Goal: Task Accomplishment & Management: Complete application form

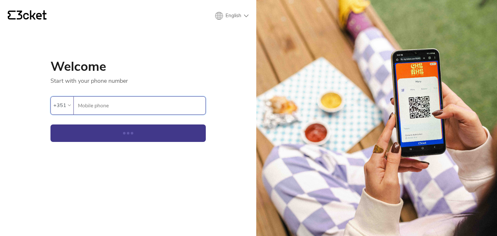
click at [141, 98] on input "Mobile phone" at bounding box center [142, 106] width 128 height 18
type input "1"
type input "913303074"
click at [50, 124] on button "Continue" at bounding box center [127, 132] width 155 height 17
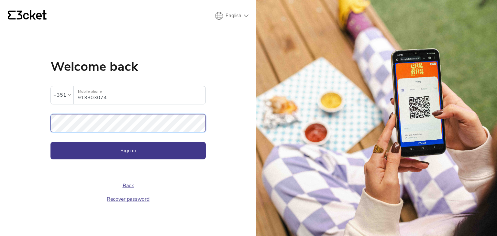
click at [50, 142] on button "Sign in" at bounding box center [127, 150] width 155 height 17
